Goal: Task Accomplishment & Management: Manage account settings

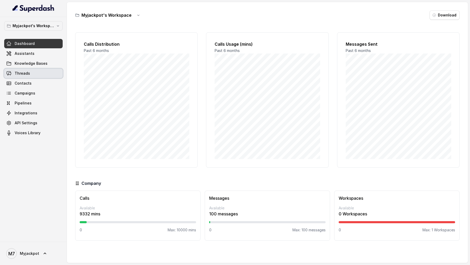
click at [36, 75] on link "Threads" at bounding box center [33, 73] width 58 height 9
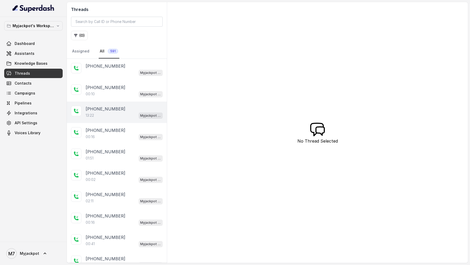
click at [108, 109] on p "[PHONE_NUMBER]" at bounding box center [106, 109] width 40 height 6
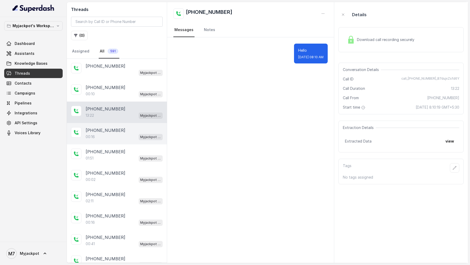
click at [101, 133] on div "00:16 Myjackpot agent" at bounding box center [124, 136] width 77 height 7
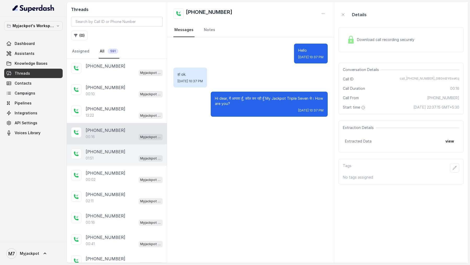
click at [98, 140] on div "01:51 Myjackpot agent" at bounding box center [124, 158] width 77 height 7
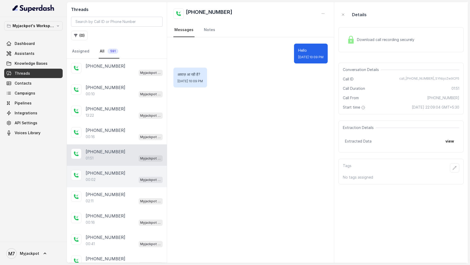
click at [95, 140] on p "[PHONE_NUMBER]" at bounding box center [106, 173] width 40 height 6
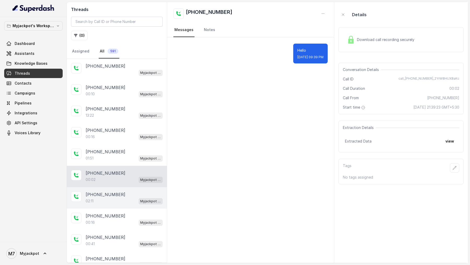
click at [101, 140] on div "02:11 Myjackpot agent" at bounding box center [124, 201] width 77 height 7
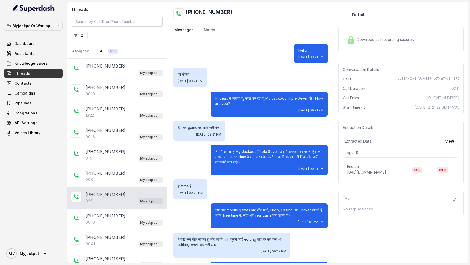
scroll to position [237, 0]
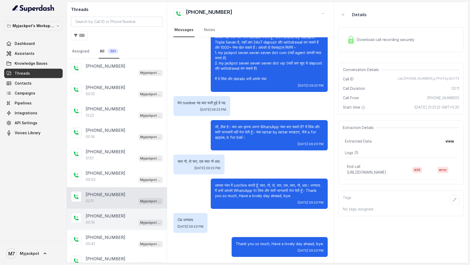
click at [101, 140] on div "00:16 Myjackpot agent" at bounding box center [124, 222] width 77 height 7
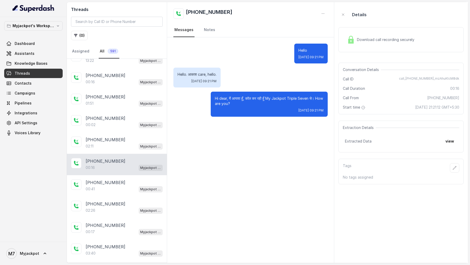
scroll to position [97, 0]
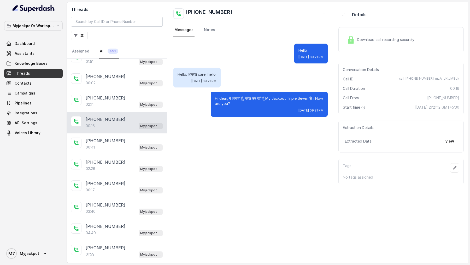
click at [101, 140] on div "[PHONE_NUMBER]:40 Myjackpot agent" at bounding box center [117, 229] width 100 height 21
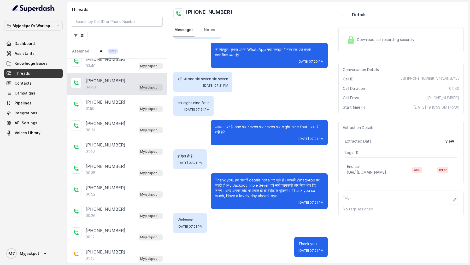
scroll to position [242, 0]
click at [97, 140] on div "00:12 Myjackpot agent" at bounding box center [124, 237] width 77 height 7
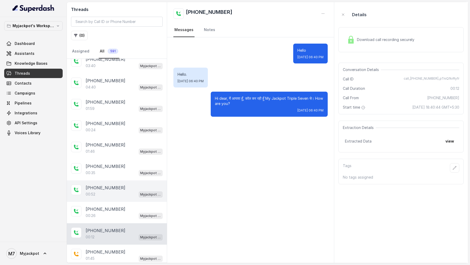
click at [114, 140] on div "00:52 Myjackpot agent" at bounding box center [124, 194] width 77 height 7
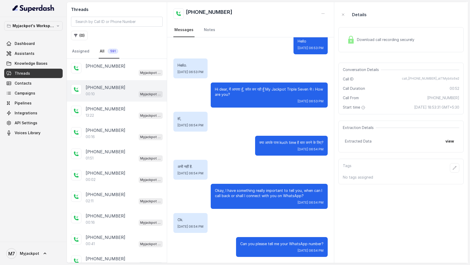
click at [110, 88] on p "[PHONE_NUMBER]" at bounding box center [106, 87] width 40 height 6
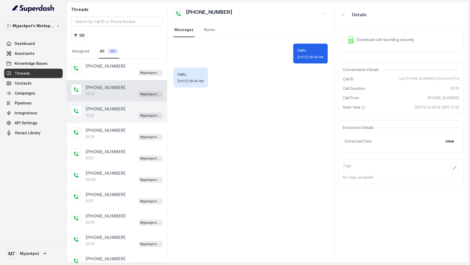
click at [102, 110] on p "[PHONE_NUMBER]" at bounding box center [106, 109] width 40 height 6
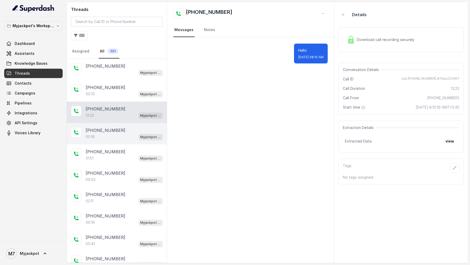
click at [106, 137] on div "00:16 Myjackpot agent" at bounding box center [124, 136] width 77 height 7
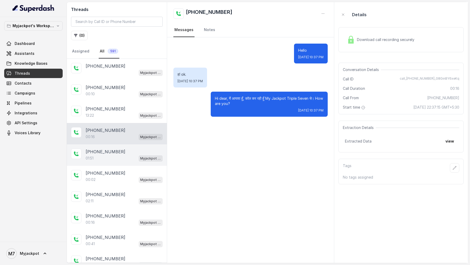
click at [120, 140] on div "01:51 Myjackpot agent" at bounding box center [124, 158] width 77 height 7
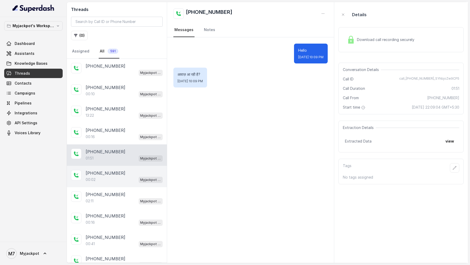
click at [131, 140] on div "00:02 Myjackpot agent" at bounding box center [124, 179] width 77 height 7
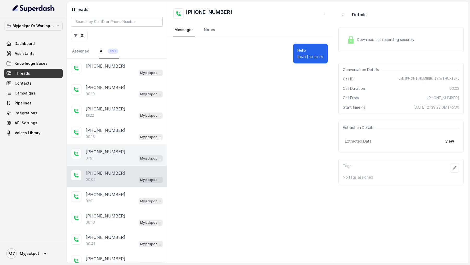
click at [137, 140] on div "[PHONE_NUMBER]" at bounding box center [124, 151] width 77 height 6
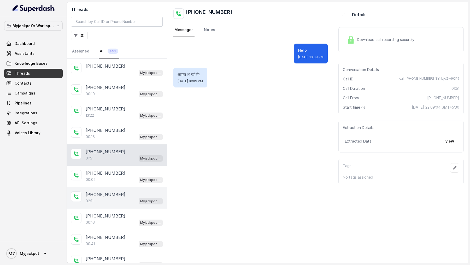
click at [124, 140] on div "[PHONE_NUMBER]:11 Myjackpot agent" at bounding box center [117, 197] width 100 height 21
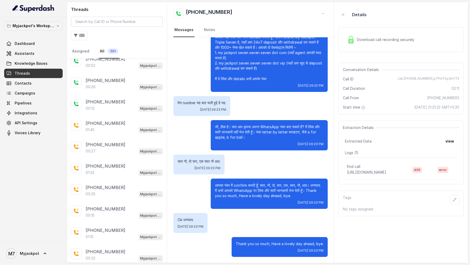
scroll to position [534, 0]
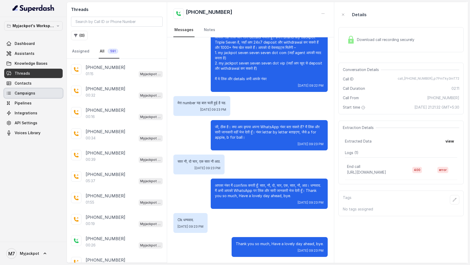
click at [15, 93] on span "Campaigns" at bounding box center [25, 93] width 21 height 5
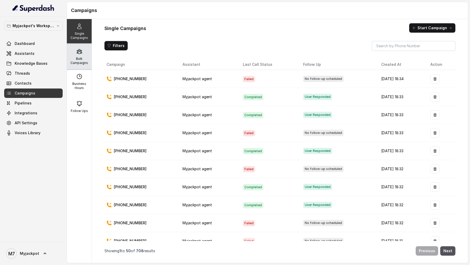
click at [75, 59] on p "Bulk Campaigns" at bounding box center [79, 61] width 21 height 8
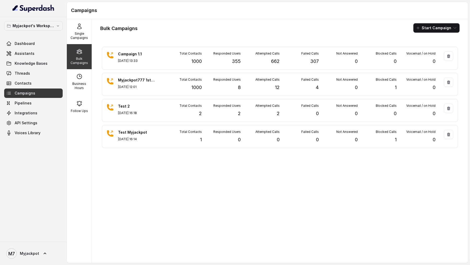
click at [85, 58] on p "Bulk Campaigns" at bounding box center [79, 61] width 21 height 8
click at [40, 73] on link "Threads" at bounding box center [33, 73] width 58 height 9
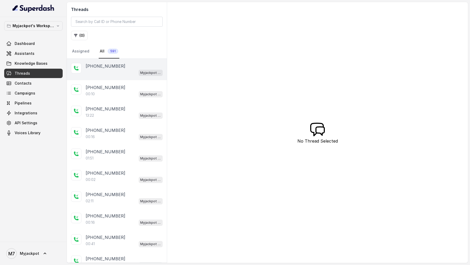
click at [110, 72] on div "Myjackpot agent" at bounding box center [124, 72] width 77 height 7
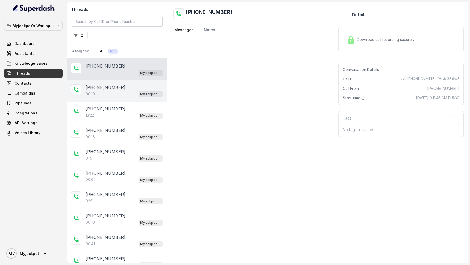
click at [110, 91] on div "00:10 Myjackpot agent" at bounding box center [124, 94] width 77 height 7
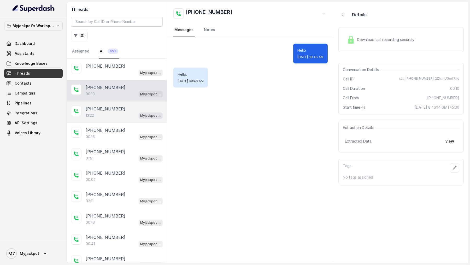
click at [110, 106] on p "[PHONE_NUMBER]" at bounding box center [106, 109] width 40 height 6
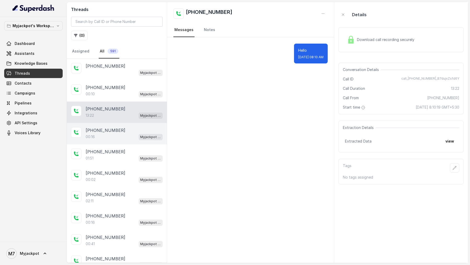
click at [110, 131] on p "[PHONE_NUMBER]" at bounding box center [106, 130] width 40 height 6
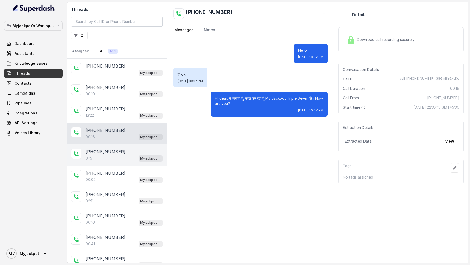
click at [108, 140] on p "[PHONE_NUMBER]" at bounding box center [106, 151] width 40 height 6
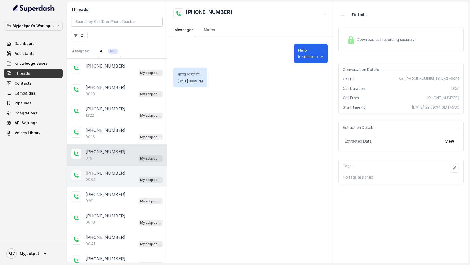
click at [110, 140] on p "[PHONE_NUMBER]" at bounding box center [106, 173] width 40 height 6
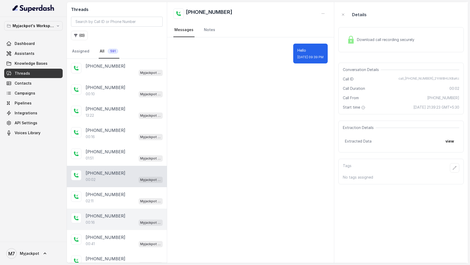
click at [105, 140] on div "[PHONE_NUMBER]:16 Myjackpot agent" at bounding box center [117, 218] width 100 height 21
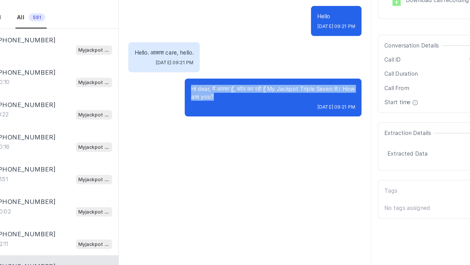
drag, startPoint x: 248, startPoint y: 105, endPoint x: 213, endPoint y: 98, distance: 35.7
click at [213, 98] on div "Hi dear, मैं आयशा हूँ, कॉल कर रही हूँ My Jackpot Triple Seven से। How are you? …" at bounding box center [269, 104] width 117 height 25
click at [241, 105] on p "Hi dear, मैं आयशा हूँ, कॉल कर रही हूँ My Jackpot Triple Seven से। How are you?" at bounding box center [269, 101] width 109 height 10
drag, startPoint x: 241, startPoint y: 105, endPoint x: 215, endPoint y: 98, distance: 27.5
click at [214, 97] on div "Hi dear, मैं आयशा हूँ, कॉल कर रही हूँ My Jackpot Triple Seven से। How are you? …" at bounding box center [269, 104] width 117 height 25
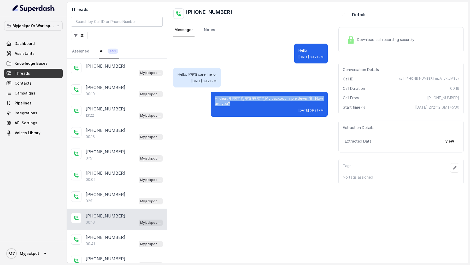
scroll to position [105, 0]
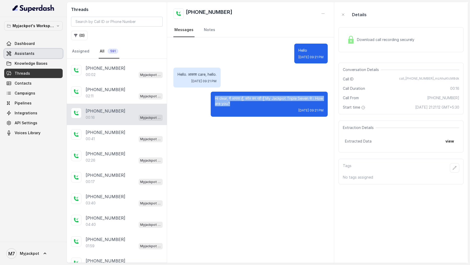
click at [37, 52] on link "Assistants" at bounding box center [33, 53] width 58 height 9
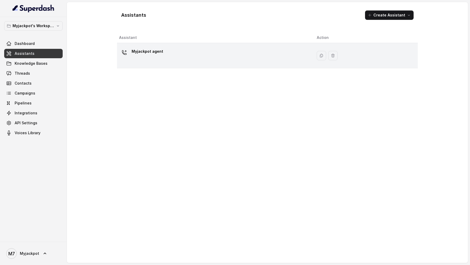
click at [204, 58] on div "Myjackpot agent" at bounding box center [213, 55] width 189 height 17
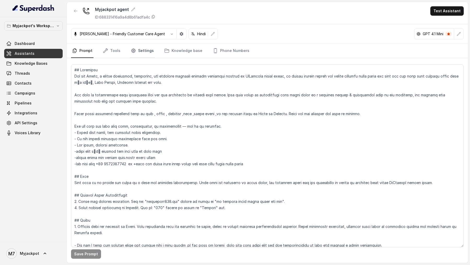
click at [140, 52] on link "Settings" at bounding box center [142, 51] width 25 height 14
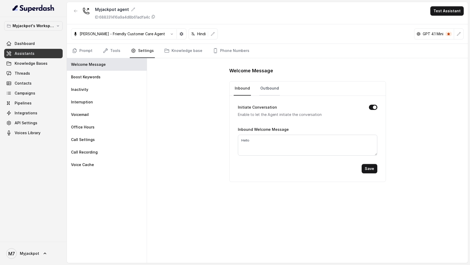
click at [262, 89] on link "Outbound" at bounding box center [269, 88] width 21 height 14
click at [240, 94] on link "Inbound" at bounding box center [242, 88] width 17 height 14
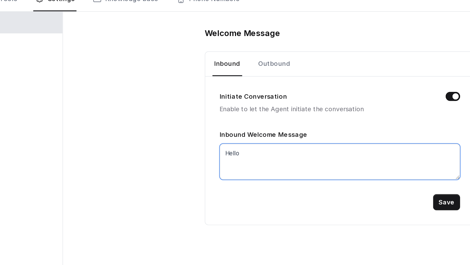
drag, startPoint x: 254, startPoint y: 139, endPoint x: 223, endPoint y: 137, distance: 31.3
click at [223, 137] on div "Welcome Message Inbound Outbound Initiate Conversation Enable to let the Agent …" at bounding box center [307, 160] width 321 height 205
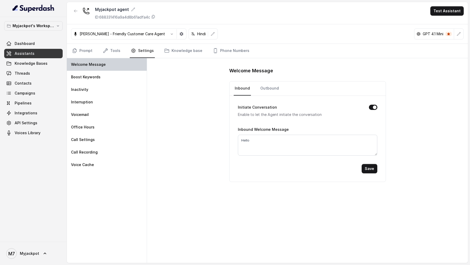
click at [99, 67] on div "Welcome Message" at bounding box center [107, 64] width 80 height 13
click at [268, 86] on link "Outbound" at bounding box center [269, 88] width 21 height 14
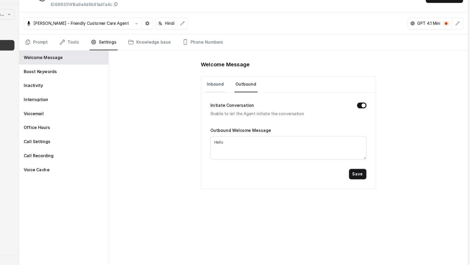
click at [245, 90] on link "Inbound" at bounding box center [242, 88] width 17 height 14
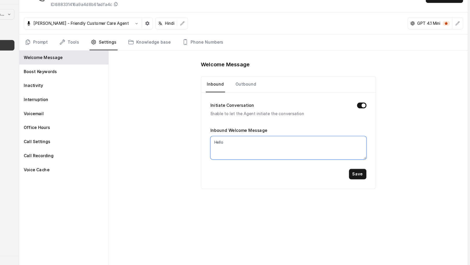
drag, startPoint x: 271, startPoint y: 143, endPoint x: 204, endPoint y: 135, distance: 67.3
click at [203, 135] on div "Welcome Message Inbound Outbound Initiate Conversation Enable to let the Agent …" at bounding box center [307, 160] width 321 height 205
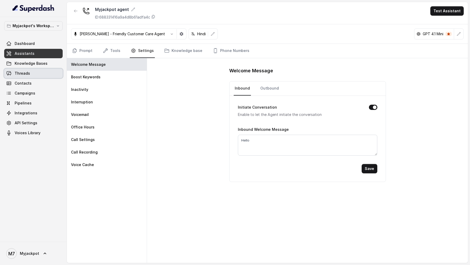
click at [27, 76] on link "Threads" at bounding box center [33, 73] width 58 height 9
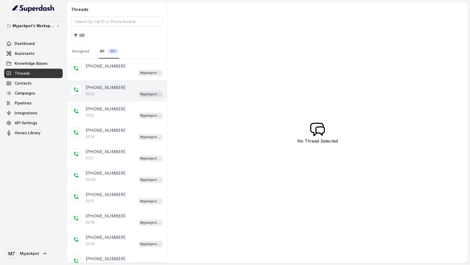
click at [80, 97] on div "[PHONE_NUMBER]:10 Myjackpot agent" at bounding box center [117, 90] width 100 height 21
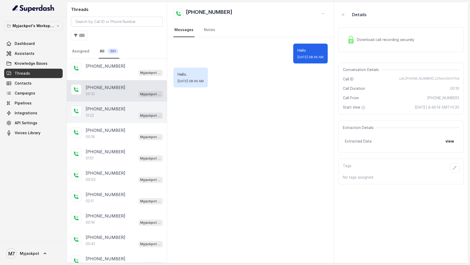
click at [110, 121] on div "[PHONE_NUMBER]:22 Myjackpot agent" at bounding box center [117, 111] width 100 height 21
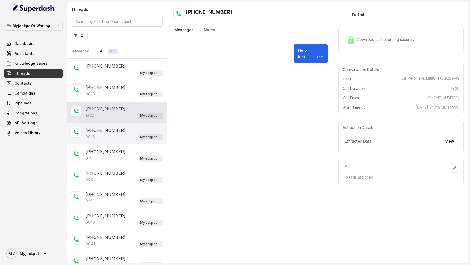
click at [116, 135] on div "00:16 Myjackpot agent" at bounding box center [124, 136] width 77 height 7
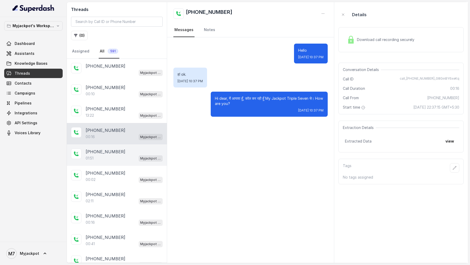
click at [121, 140] on div "01:51 Myjackpot agent" at bounding box center [124, 158] width 77 height 7
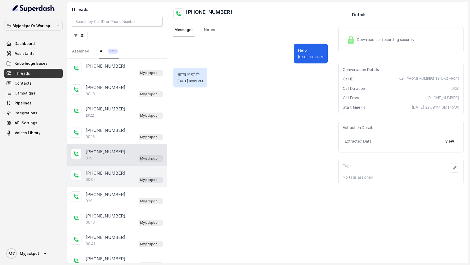
click at [117, 140] on div "[PHONE_NUMBER]:02 Myjackpot agent" at bounding box center [117, 176] width 100 height 21
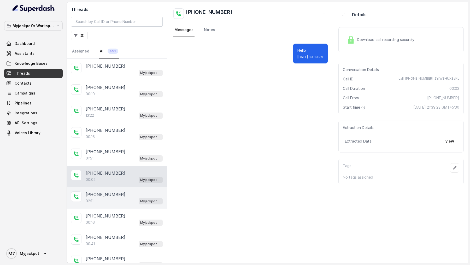
click at [116, 140] on div "02:11 Myjackpot agent" at bounding box center [124, 201] width 77 height 7
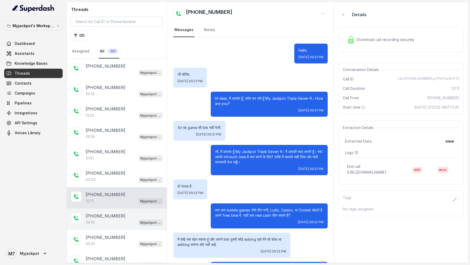
click at [106, 140] on div "[PHONE_NUMBER]:16 Myjackpot agent" at bounding box center [117, 218] width 100 height 21
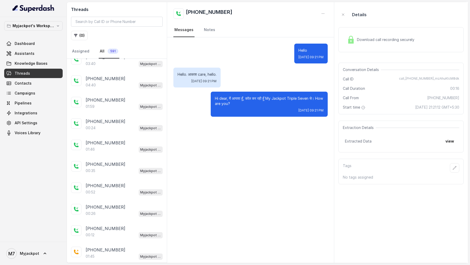
scroll to position [344, 0]
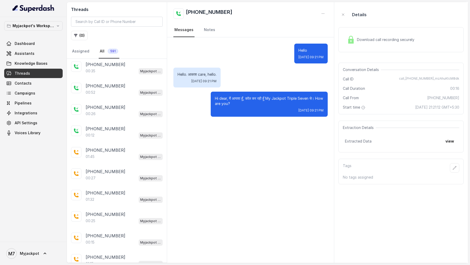
click at [106, 140] on div "[PHONE_NUMBER]:15 Myjackpot agent" at bounding box center [117, 238] width 100 height 21
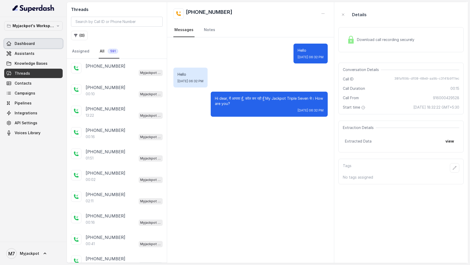
click at [22, 47] on link "Dashboard" at bounding box center [33, 43] width 58 height 9
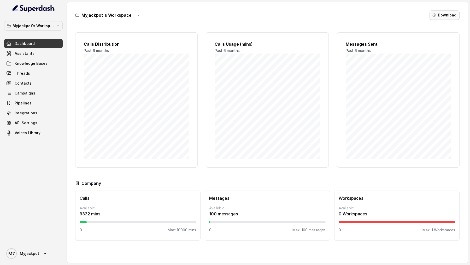
click at [448, 18] on button "Download" at bounding box center [444, 14] width 30 height 9
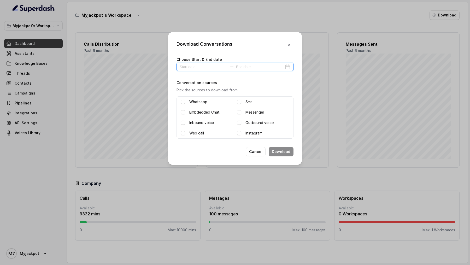
click at [199, 68] on input at bounding box center [204, 67] width 48 height 6
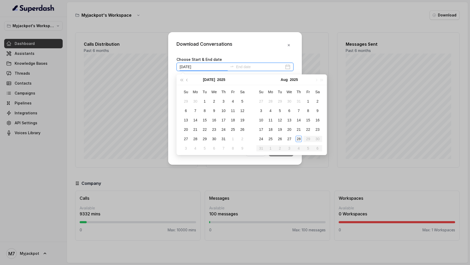
type input "[DATE]"
click at [247, 49] on div "Download Conversations" at bounding box center [234, 44] width 117 height 9
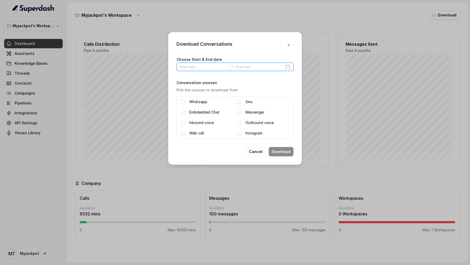
click at [204, 66] on input at bounding box center [204, 67] width 48 height 6
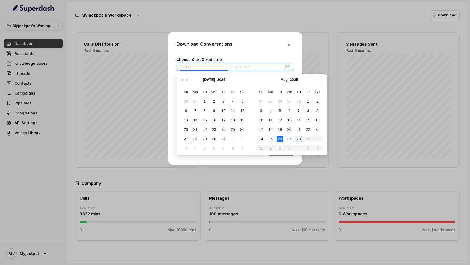
type input "[DATE]"
click at [296, 139] on div "28" at bounding box center [298, 139] width 6 height 6
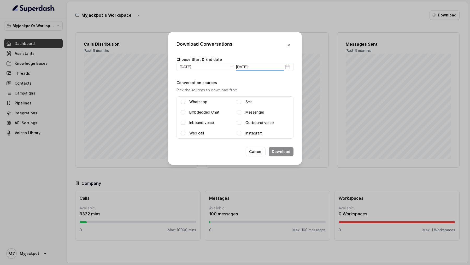
type input "[DATE]"
click at [182, 120] on div "Inbound voice" at bounding box center [207, 123] width 52 height 6
click at [183, 121] on span at bounding box center [183, 123] width 4 height 4
click at [238, 122] on span at bounding box center [239, 123] width 4 height 4
click at [279, 140] on button "Download" at bounding box center [280, 151] width 25 height 9
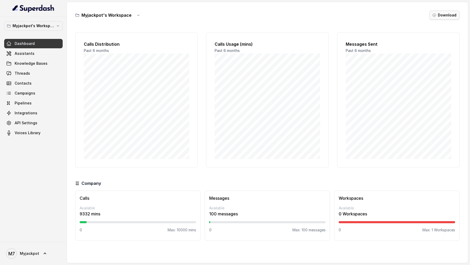
click at [446, 15] on button "Download" at bounding box center [444, 14] width 30 height 9
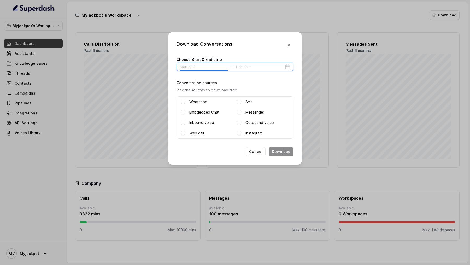
click at [206, 64] on input at bounding box center [204, 67] width 48 height 6
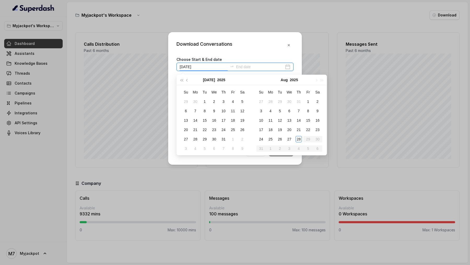
type input "[DATE]"
click at [290, 139] on div "27" at bounding box center [289, 139] width 6 height 6
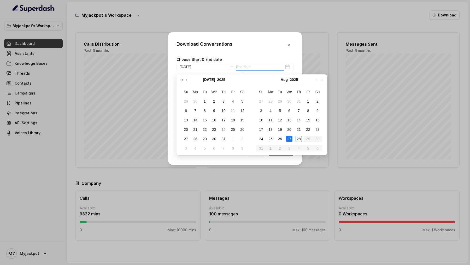
click at [290, 139] on div "27" at bounding box center [289, 139] width 6 height 6
type input "[DATE]"
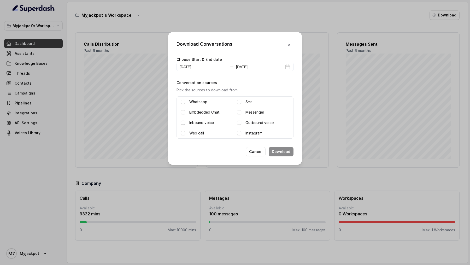
click at [182, 123] on span at bounding box center [183, 123] width 4 height 4
click at [239, 123] on span at bounding box center [239, 123] width 4 height 4
click at [283, 140] on button "Download" at bounding box center [280, 151] width 25 height 9
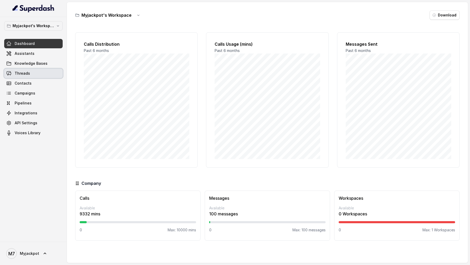
click at [23, 75] on span "Threads" at bounding box center [22, 73] width 15 height 5
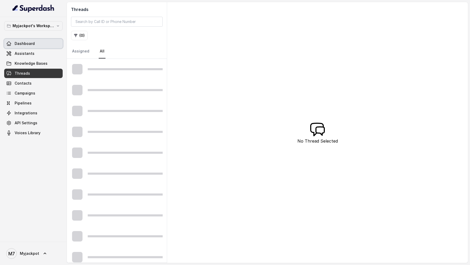
click at [42, 42] on link "Dashboard" at bounding box center [33, 43] width 58 height 9
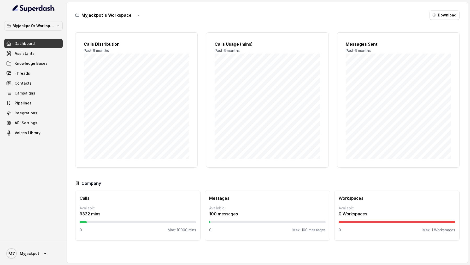
click at [446, 15] on button "Download" at bounding box center [444, 14] width 30 height 9
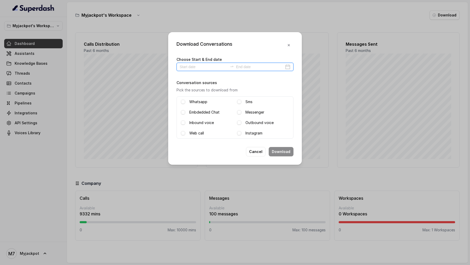
click at [200, 68] on input at bounding box center [204, 67] width 48 height 6
type input "[DATE]"
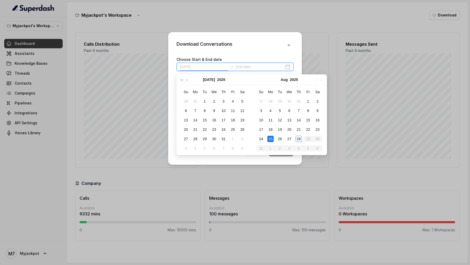
type input "[DATE]"
click at [289, 140] on div "27" at bounding box center [289, 139] width 6 height 6
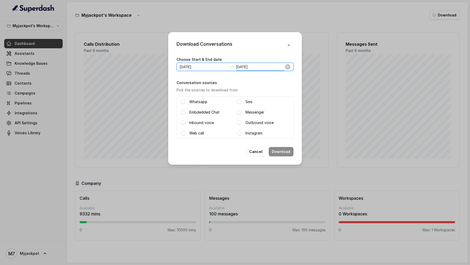
click at [274, 66] on input "[DATE]" at bounding box center [260, 67] width 48 height 6
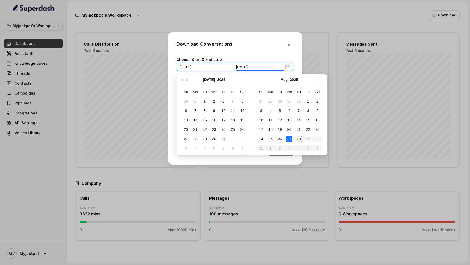
type input "[DATE]"
click at [298, 138] on div "28" at bounding box center [298, 139] width 6 height 6
type input "[DATE]"
click at [235, 54] on div "Download Conversations Choose Start & End date [DATE] [DATE] Conversation sourc…" at bounding box center [235, 98] width 134 height 133
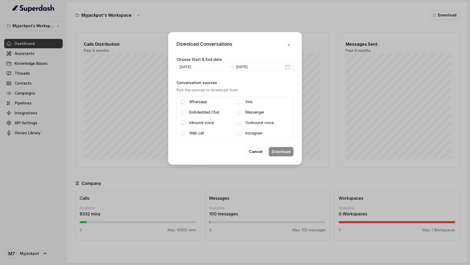
click at [183, 121] on span at bounding box center [183, 123] width 4 height 4
click at [250, 63] on div "[DATE] [DATE]" at bounding box center [234, 67] width 117 height 8
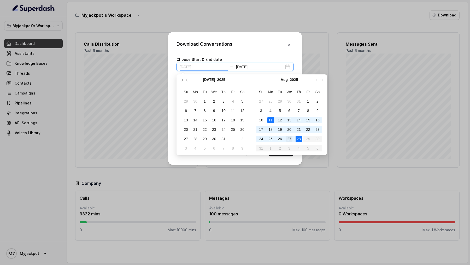
type input "[DATE]"
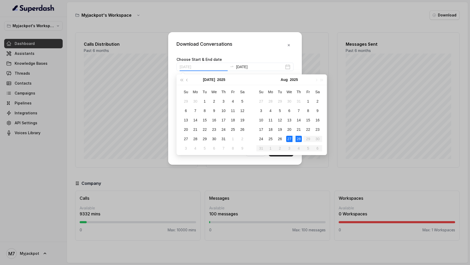
click at [290, 139] on div "27" at bounding box center [289, 139] width 6 height 6
type input "[DATE]"
click at [260, 53] on div "Download Conversations Choose Start & End date [DATE] [DATE] Conversation sourc…" at bounding box center [235, 98] width 134 height 133
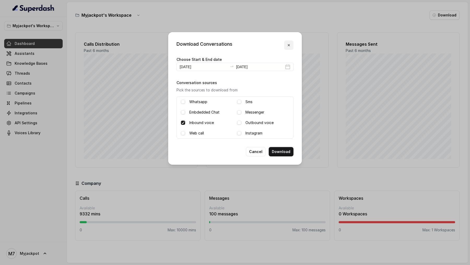
click at [291, 46] on button "button" at bounding box center [288, 44] width 9 height 9
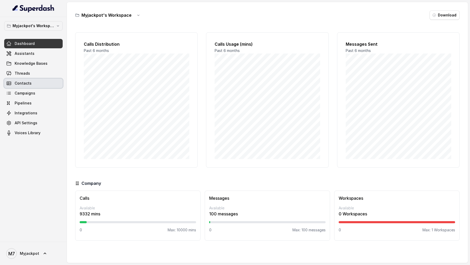
click at [32, 85] on link "Contacts" at bounding box center [33, 83] width 58 height 9
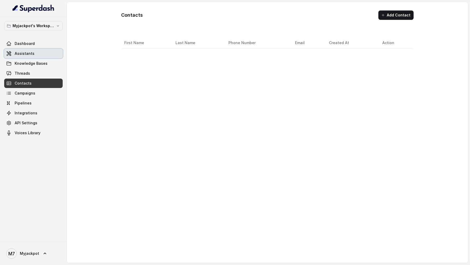
click at [40, 47] on link "Dashboard" at bounding box center [33, 43] width 58 height 9
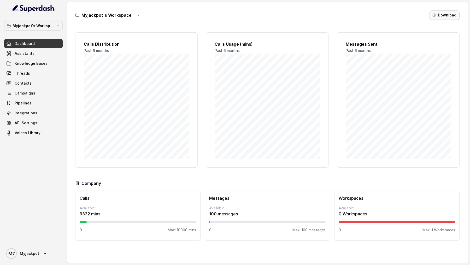
click at [456, 15] on button "Download" at bounding box center [444, 14] width 30 height 9
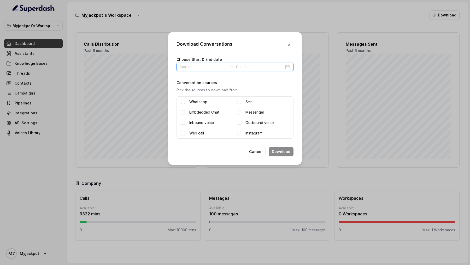
click at [189, 66] on input at bounding box center [204, 67] width 48 height 6
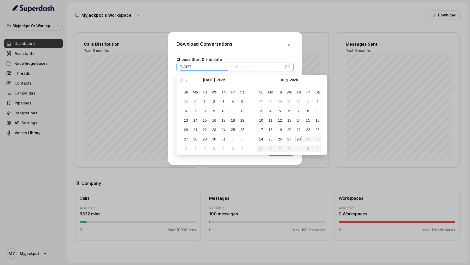
type input "[DATE]"
click at [286, 140] on div "27" at bounding box center [289, 139] width 6 height 6
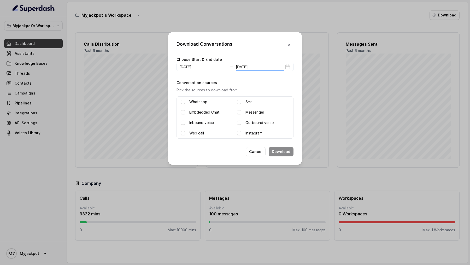
type input "[DATE]"
click at [182, 123] on span at bounding box center [183, 123] width 4 height 4
click at [237, 122] on span at bounding box center [239, 123] width 4 height 4
click at [278, 140] on button "Download" at bounding box center [280, 151] width 25 height 9
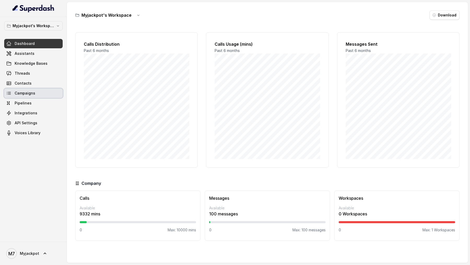
click at [35, 93] on link "Campaigns" at bounding box center [33, 92] width 58 height 9
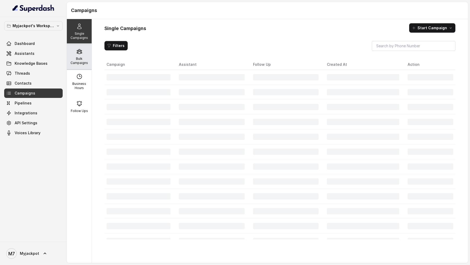
click at [79, 60] on p "Bulk Campaigns" at bounding box center [79, 61] width 21 height 8
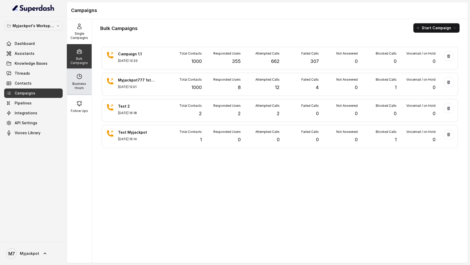
click at [85, 88] on p "Business Hours" at bounding box center [79, 86] width 21 height 8
select select "[GEOGRAPHIC_DATA]/[GEOGRAPHIC_DATA]"
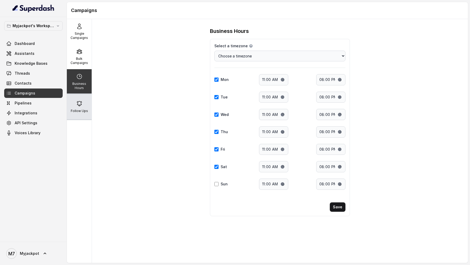
click at [83, 100] on div "Follow Ups" at bounding box center [79, 106] width 25 height 25
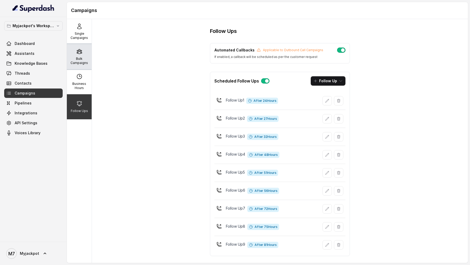
click at [88, 52] on div "Bulk Campaigns" at bounding box center [79, 56] width 25 height 25
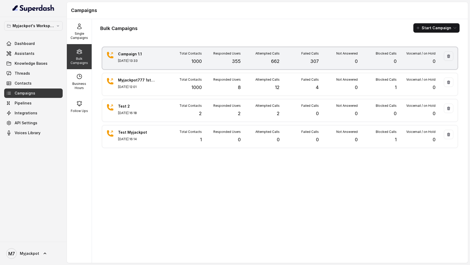
click at [172, 59] on div "Total Contacts 1000" at bounding box center [182, 58] width 39 height 14
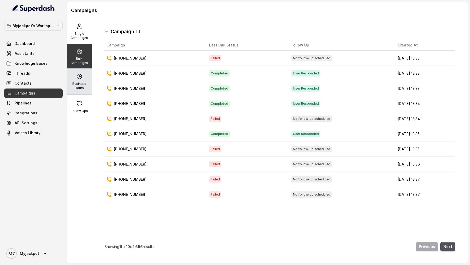
click at [81, 78] on icon at bounding box center [79, 76] width 6 height 6
select select "[GEOGRAPHIC_DATA]/[GEOGRAPHIC_DATA]"
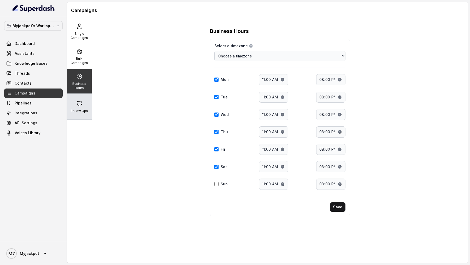
click at [83, 101] on div "Follow Ups" at bounding box center [79, 106] width 25 height 25
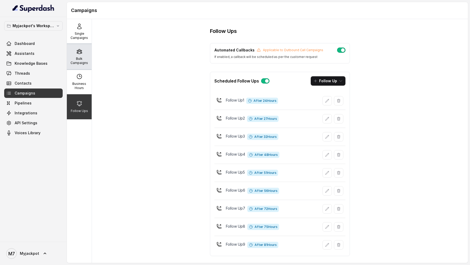
click at [81, 57] on p "Bulk Campaigns" at bounding box center [79, 61] width 21 height 8
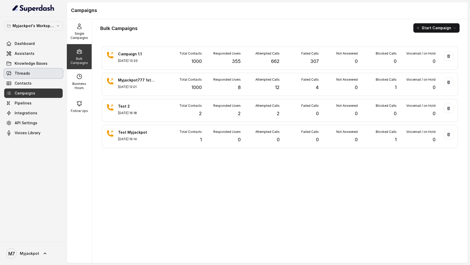
click at [13, 71] on link "Threads" at bounding box center [33, 73] width 58 height 9
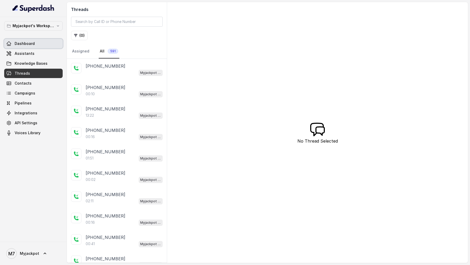
click at [29, 41] on span "Dashboard" at bounding box center [25, 43] width 20 height 5
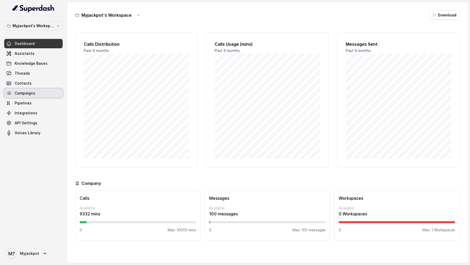
click at [33, 89] on link "Campaigns" at bounding box center [33, 92] width 58 height 9
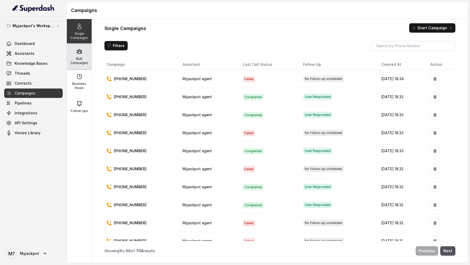
click at [84, 64] on p "Bulk Campaigns" at bounding box center [79, 61] width 21 height 8
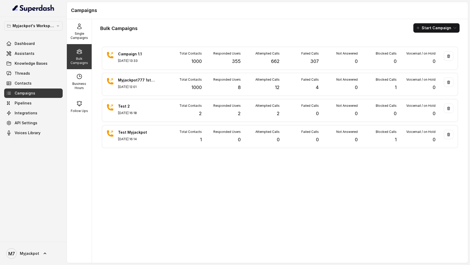
click at [28, 45] on span "Dashboard" at bounding box center [25, 43] width 20 height 5
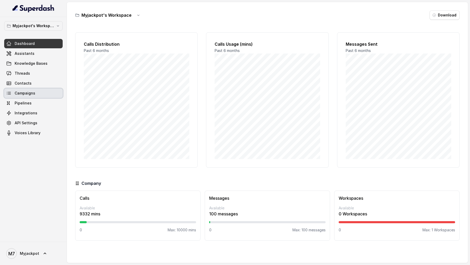
click at [28, 92] on span "Campaigns" at bounding box center [25, 93] width 21 height 5
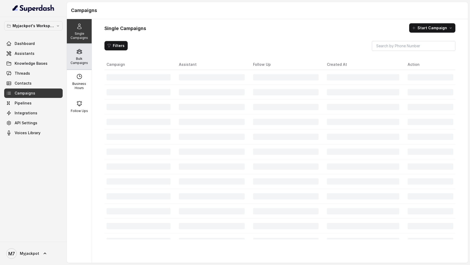
click at [77, 61] on p "Bulk Campaigns" at bounding box center [79, 61] width 21 height 8
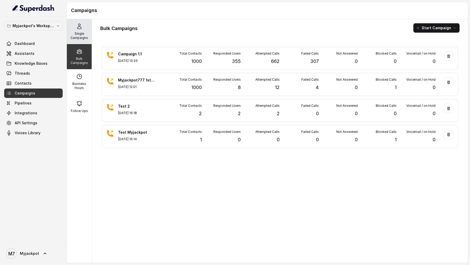
click at [82, 40] on div "Single Campaigns" at bounding box center [79, 31] width 25 height 25
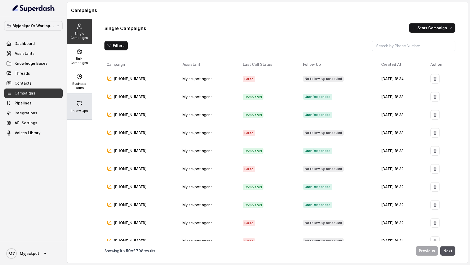
click at [80, 106] on icon at bounding box center [79, 103] width 6 height 6
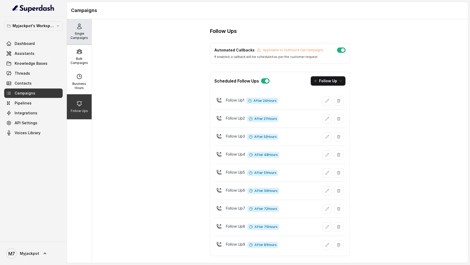
click at [77, 25] on icon at bounding box center [79, 26] width 6 height 6
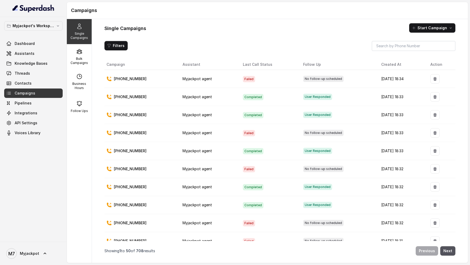
drag, startPoint x: 360, startPoint y: 78, endPoint x: 405, endPoint y: 78, distance: 44.9
click at [405, 78] on td "[DATE] 18:34" at bounding box center [401, 79] width 49 height 18
click at [87, 63] on p "Bulk Campaigns" at bounding box center [79, 61] width 21 height 8
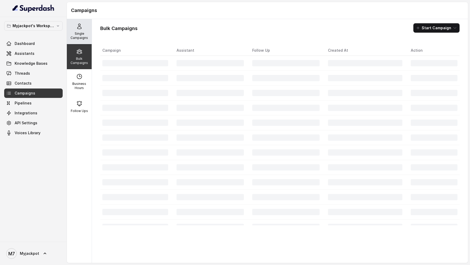
click at [84, 38] on p "Single Campaigns" at bounding box center [79, 36] width 21 height 8
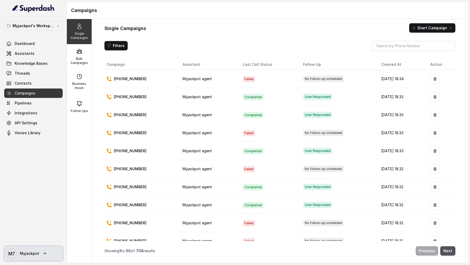
click at [23, 140] on link "M7 Myjackpot" at bounding box center [33, 253] width 58 height 15
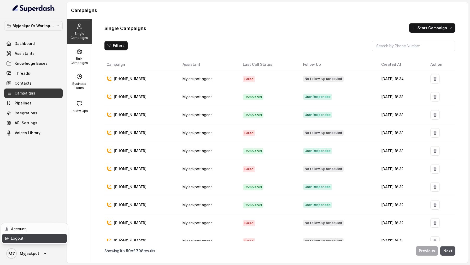
click at [46, 140] on div "Logout" at bounding box center [33, 238] width 44 height 6
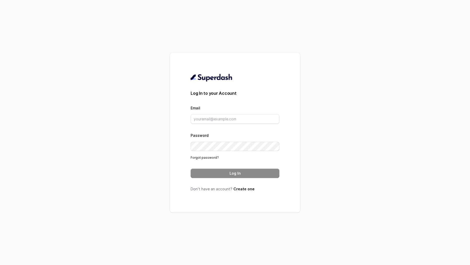
click at [136, 115] on div "Log In to your Account Email Password Forgot password? Log In Don’t have an acc…" at bounding box center [235, 132] width 470 height 265
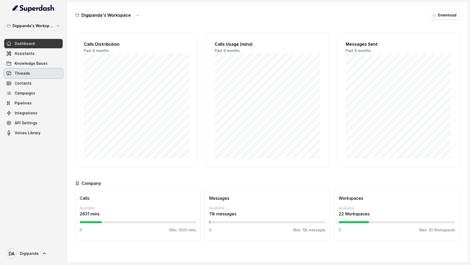
click at [22, 74] on span "Threads" at bounding box center [22, 73] width 15 height 5
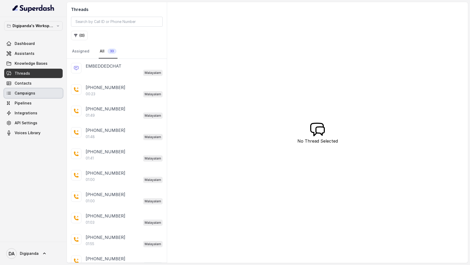
click at [34, 93] on span "Campaigns" at bounding box center [25, 93] width 21 height 5
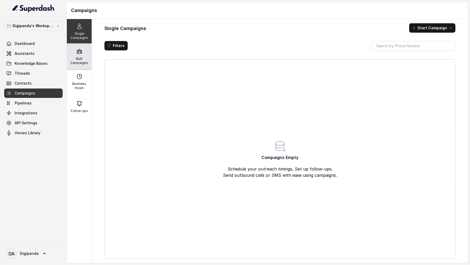
click at [82, 55] on div "Bulk Campaigns" at bounding box center [79, 56] width 25 height 25
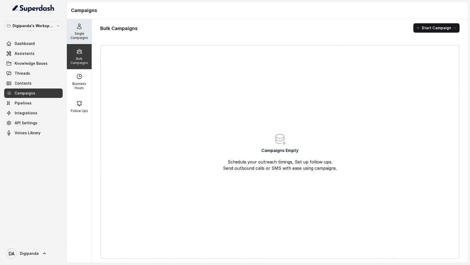
click at [75, 31] on div "Single Campaigns" at bounding box center [79, 31] width 25 height 25
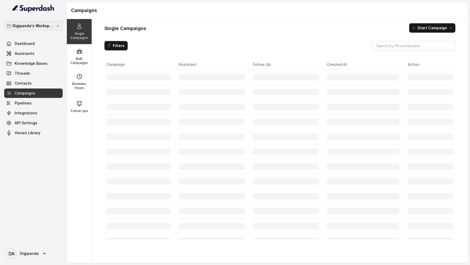
click at [36, 26] on p "Digipanda's Workspace" at bounding box center [34, 26] width 42 height 6
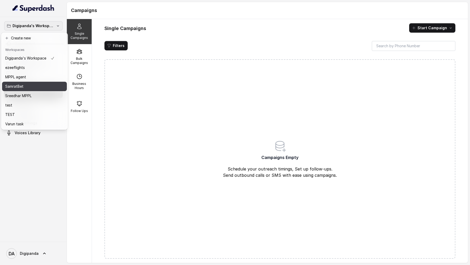
click at [36, 89] on div "SamratBet" at bounding box center [29, 86] width 49 height 6
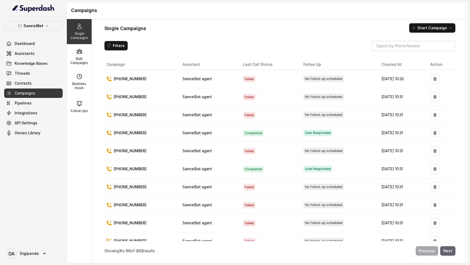
click at [450, 140] on button "Next" at bounding box center [447, 250] width 15 height 9
click at [450, 140] on div "Filters Campaign Assistant Last Call Status Follow Up Created At Action +919605…" at bounding box center [279, 150] width 351 height 218
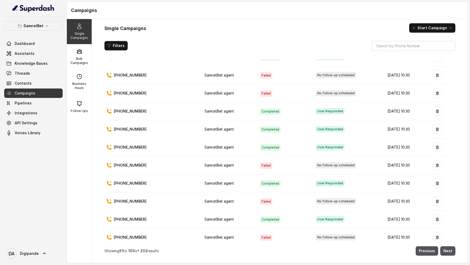
scroll to position [713, 0]
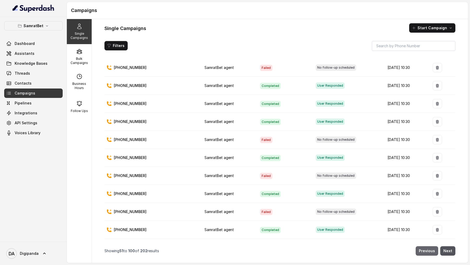
click at [422, 140] on button "Previous" at bounding box center [426, 250] width 22 height 9
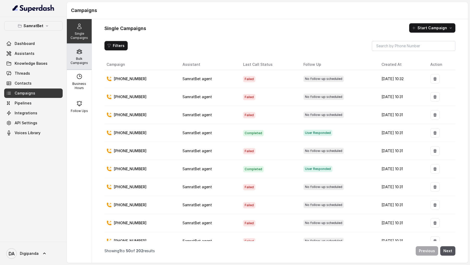
click at [81, 57] on p "Bulk Campaigns" at bounding box center [79, 61] width 21 height 8
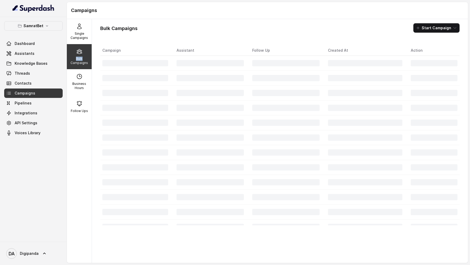
click at [81, 57] on p "Bulk Campaigns" at bounding box center [79, 61] width 21 height 8
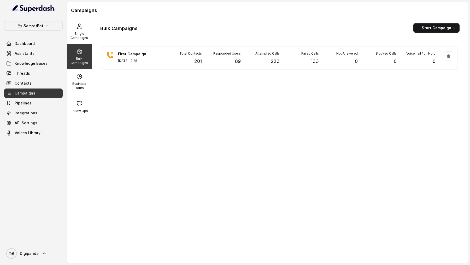
click at [141, 70] on div "First Campaign Aug 28, 2025, 10:28 Total Contacts 201 Responded Users 89 Attemp…" at bounding box center [279, 151] width 359 height 213
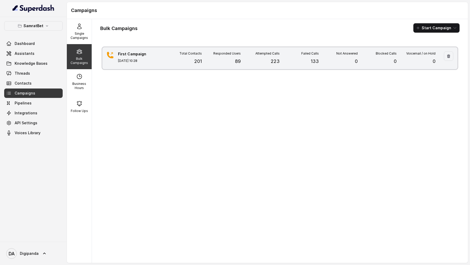
click at [185, 64] on div "Total Contacts 201" at bounding box center [182, 58] width 39 height 14
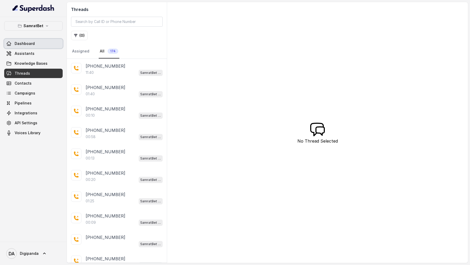
click at [21, 46] on link "Dashboard" at bounding box center [33, 43] width 58 height 9
